Goal: Navigation & Orientation: Find specific page/section

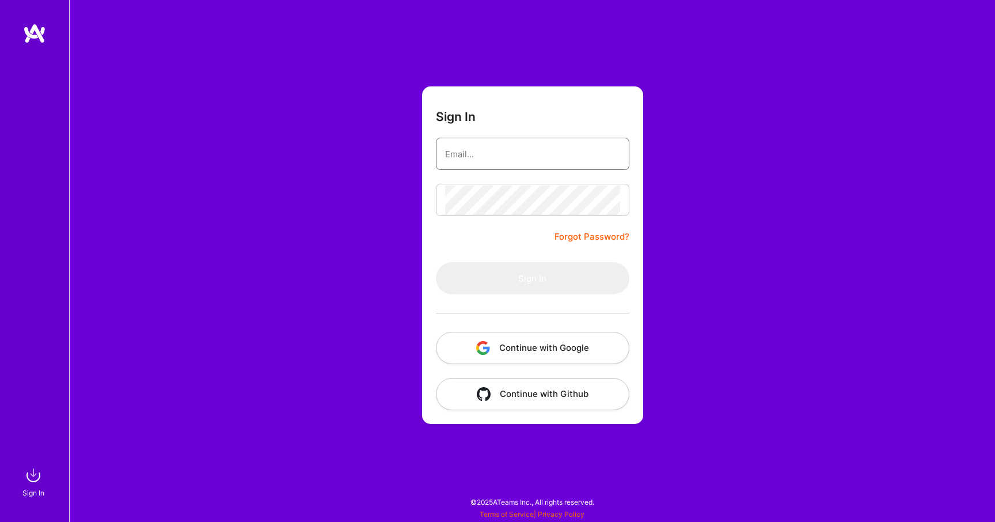
type input "[EMAIL_ADDRESS][DOMAIN_NAME]"
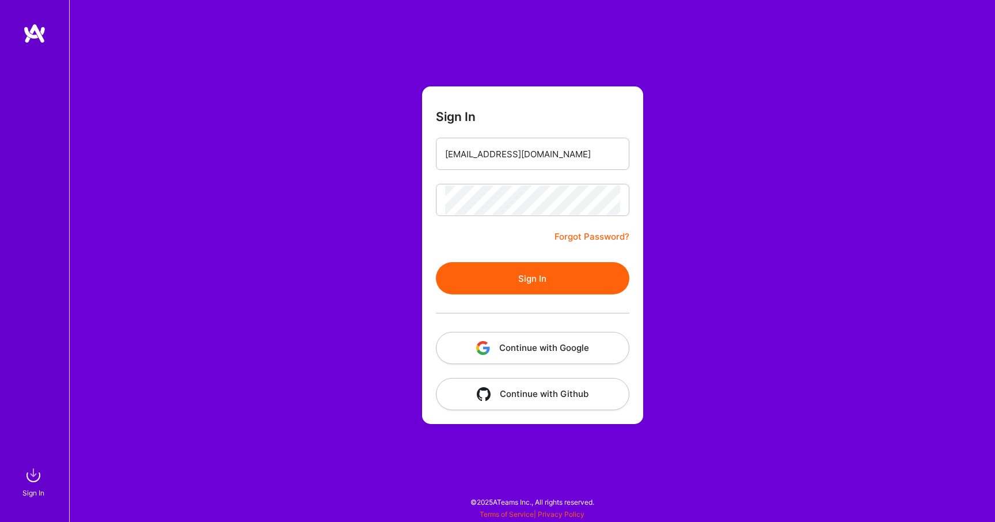
click at [491, 226] on form "Sign In [EMAIL_ADDRESS][DOMAIN_NAME] Forgot Password? Sign In Continue with Goo…" at bounding box center [532, 255] width 221 height 338
click at [499, 287] on button "Sign In" at bounding box center [533, 278] width 194 height 32
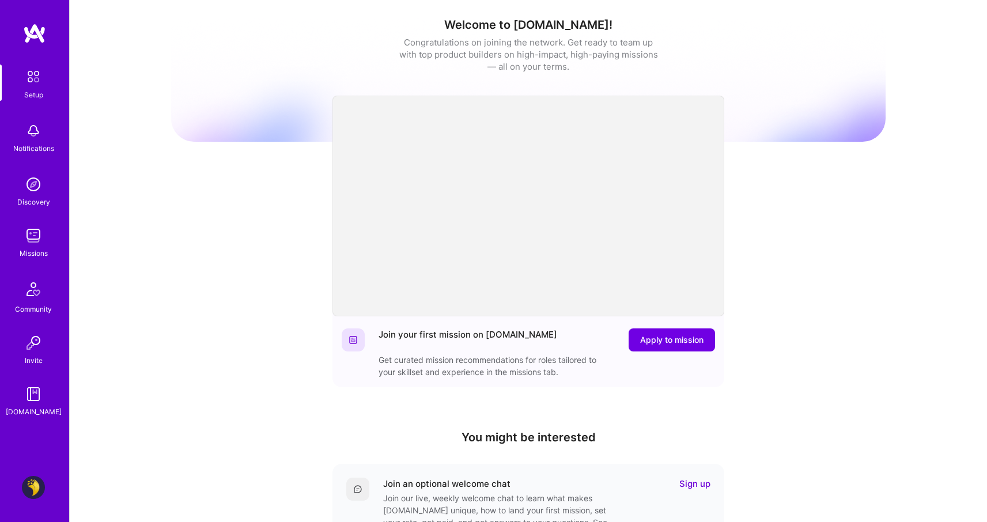
click at [29, 249] on div "Missions" at bounding box center [34, 253] width 28 height 12
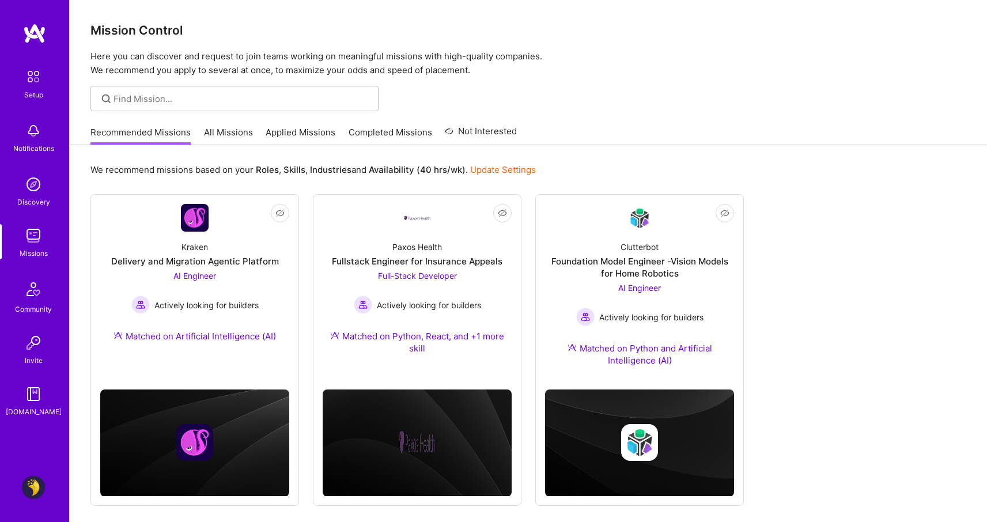
scroll to position [41, 0]
